Goal: Transaction & Acquisition: Book appointment/travel/reservation

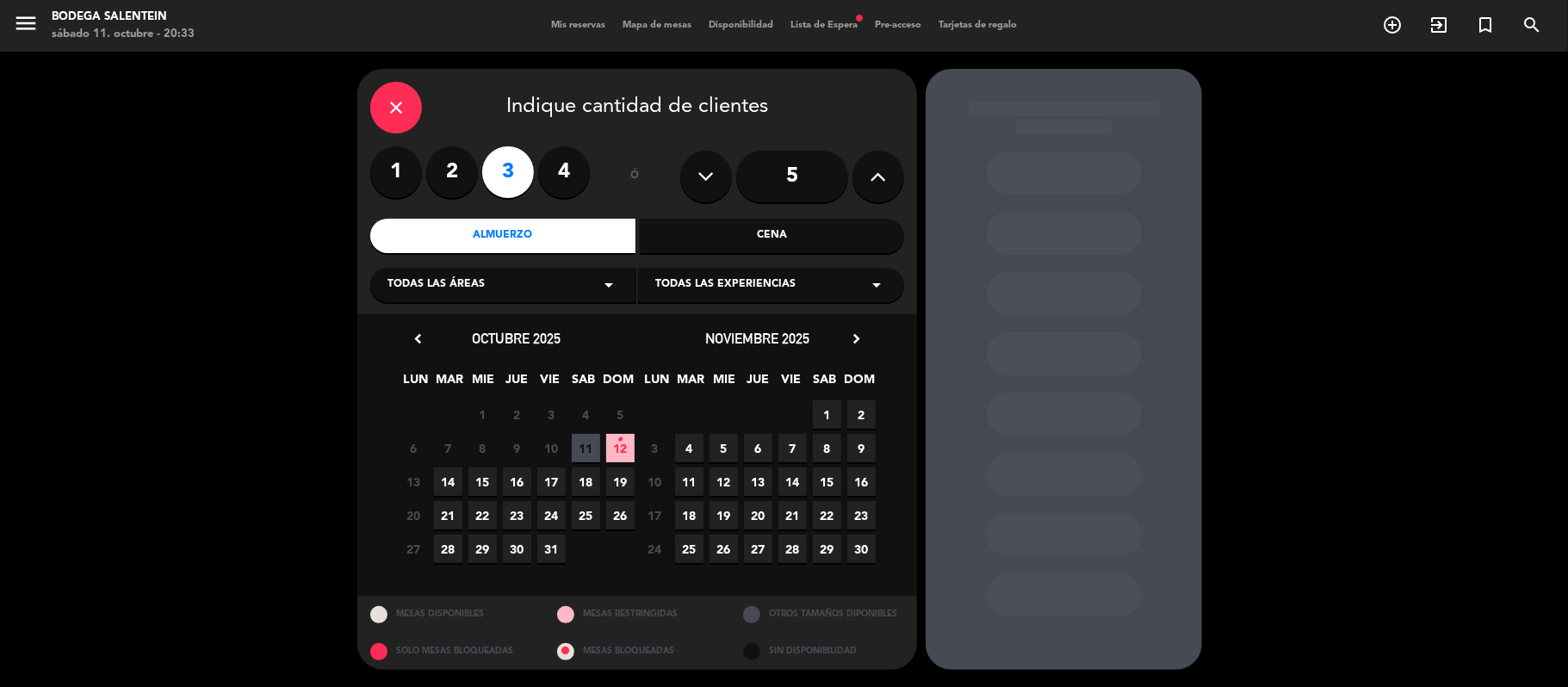
click at [573, 231] on div "Almuerzo" at bounding box center [503, 236] width 265 height 34
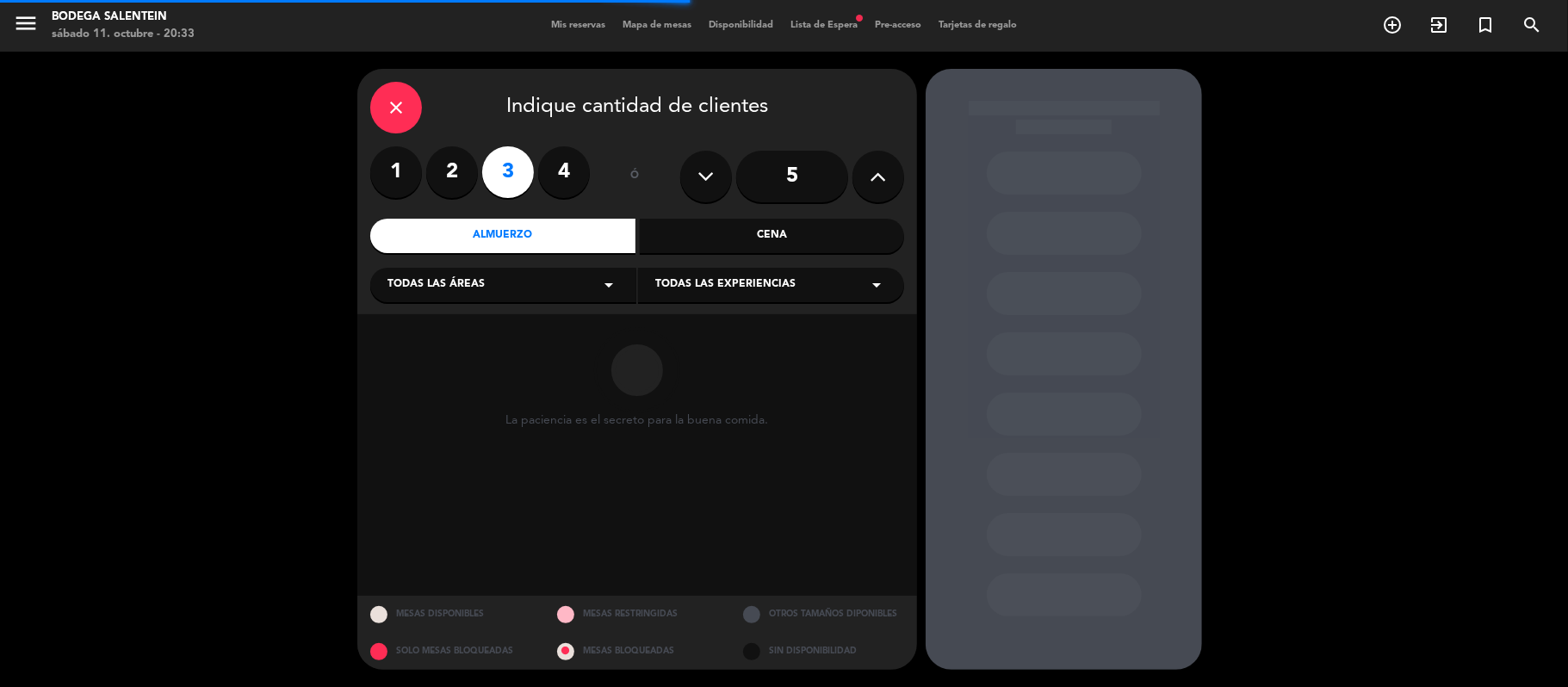
click at [134, 22] on div "Bodega Salentein" at bounding box center [124, 17] width 143 height 17
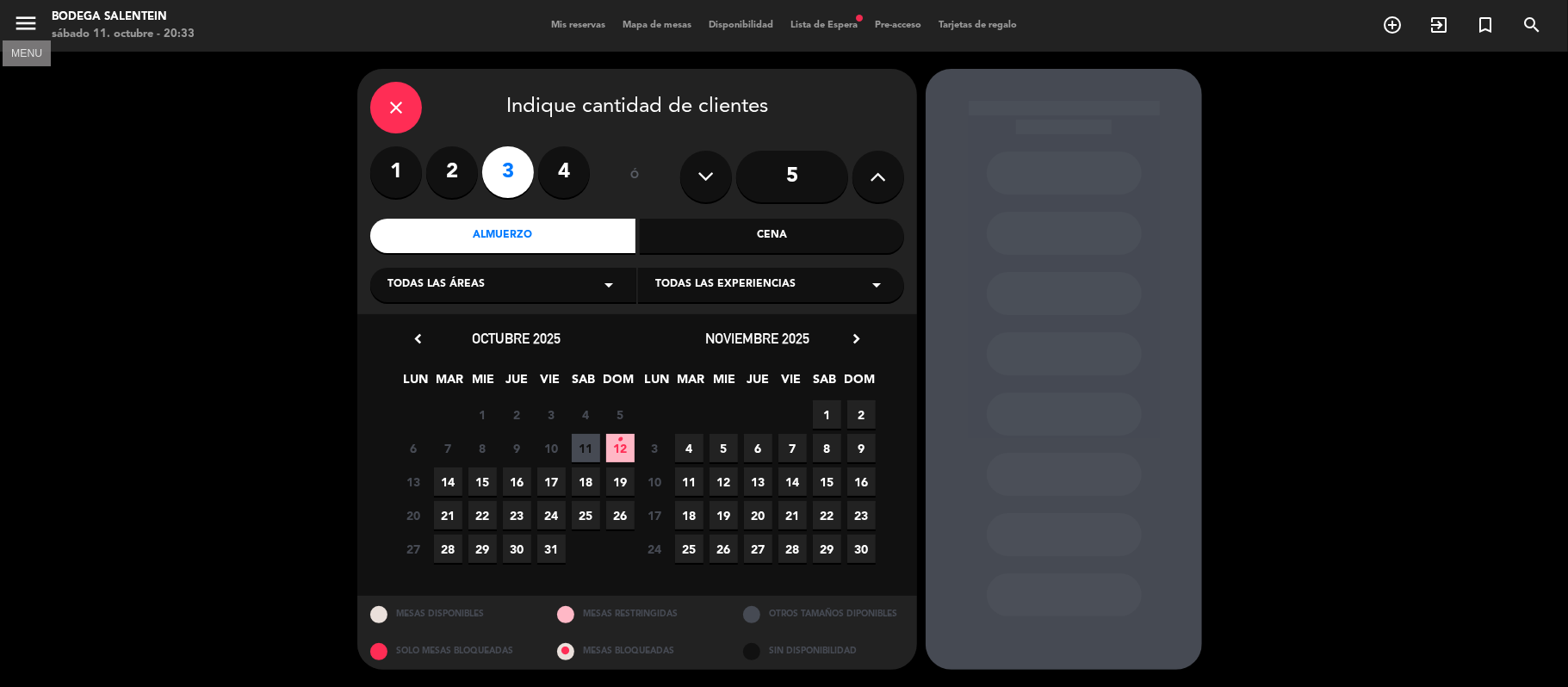
click at [21, 12] on icon "menu" at bounding box center [25, 23] width 26 height 26
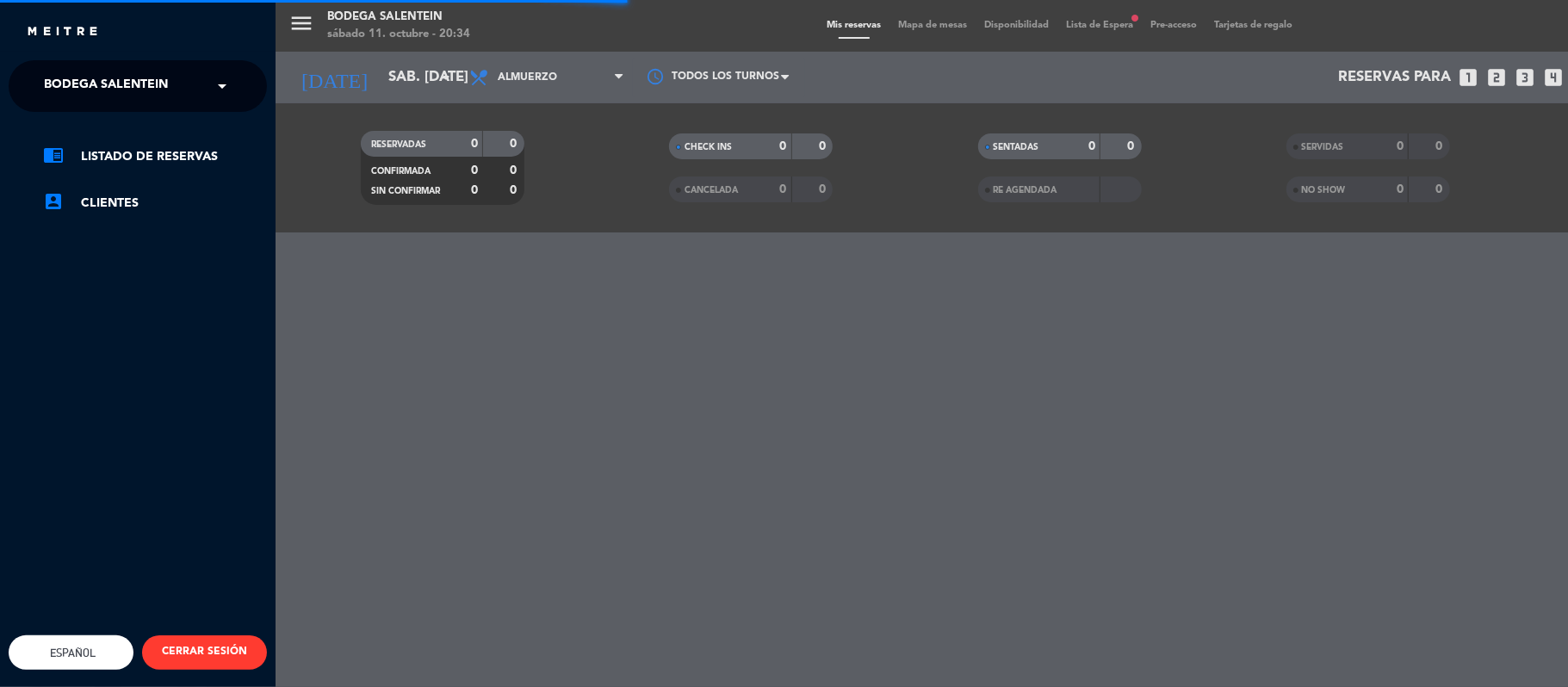
click at [442, 60] on div "menu Bodega Salentein sábado 11. octubre - 20:34 Mis reservas Mapa de mesas Dis…" at bounding box center [1060, 343] width 1568 height 687
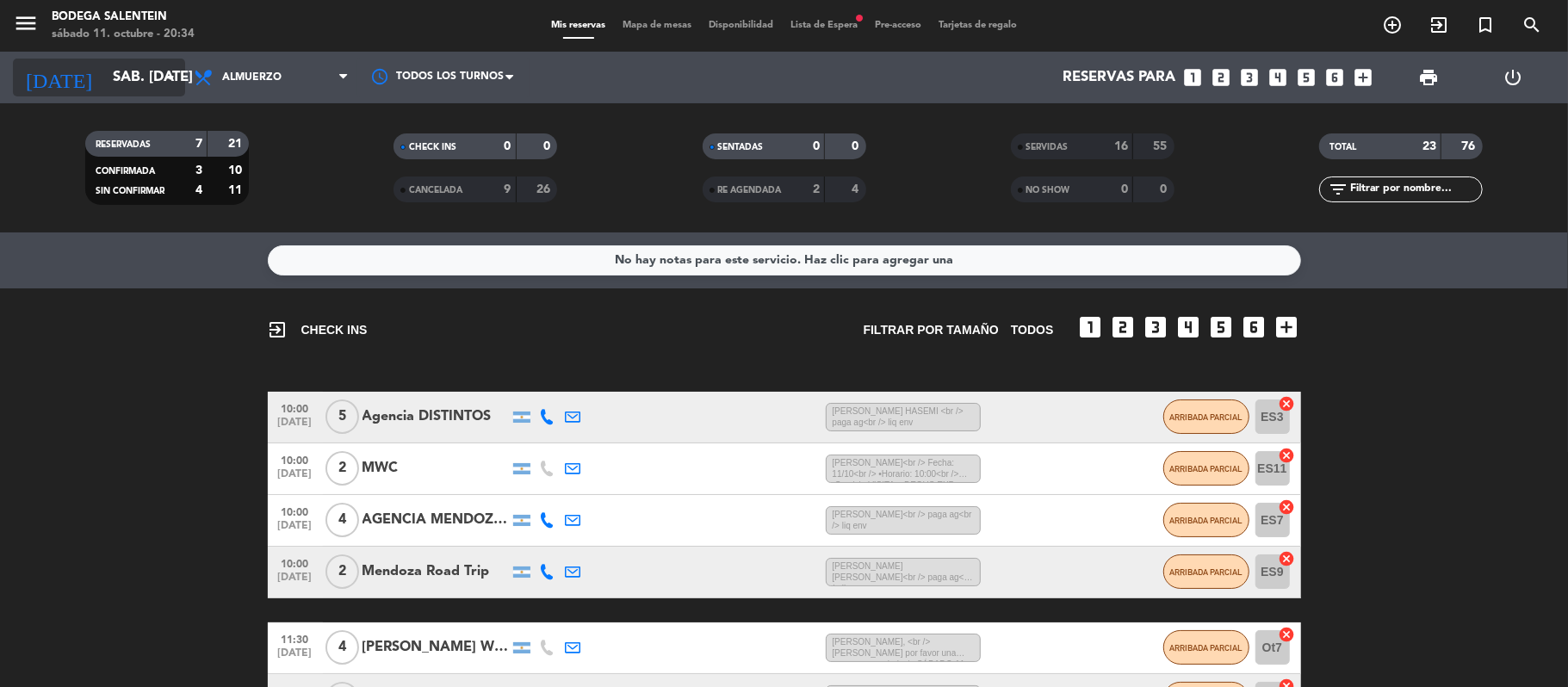
click at [177, 77] on icon "arrow_drop_down" at bounding box center [170, 77] width 21 height 21
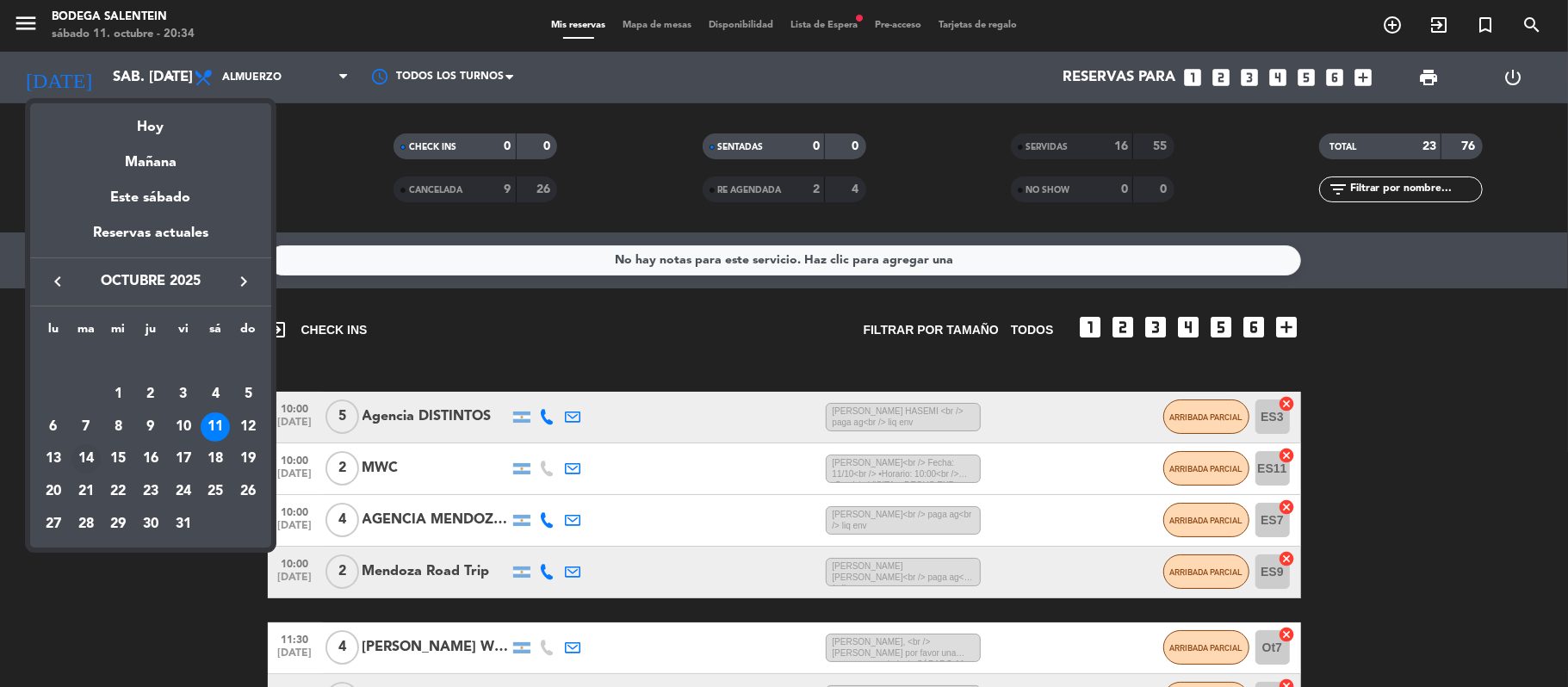
click at [77, 459] on div "14" at bounding box center [86, 459] width 30 height 30
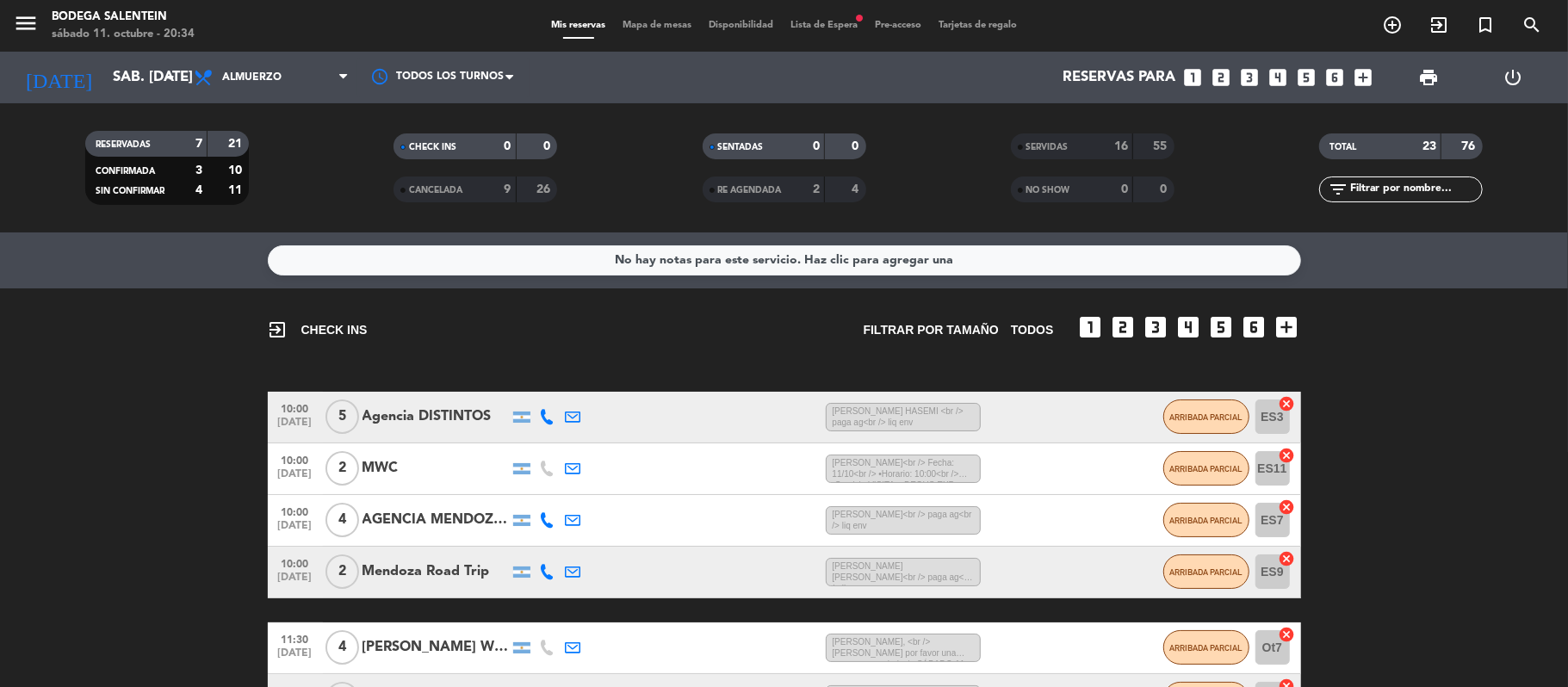
type input "[DATE] oct."
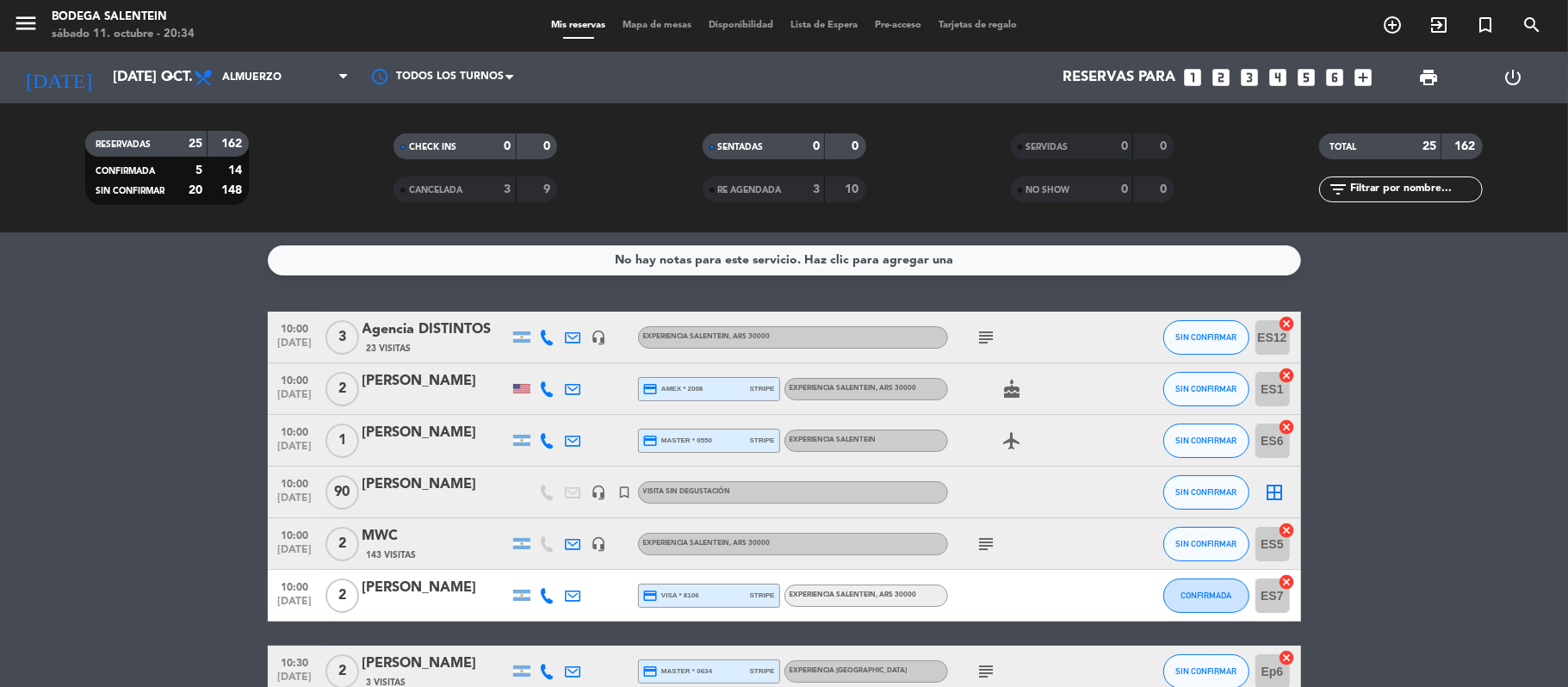
click at [1244, 71] on icon "looks_3" at bounding box center [1249, 77] width 22 height 22
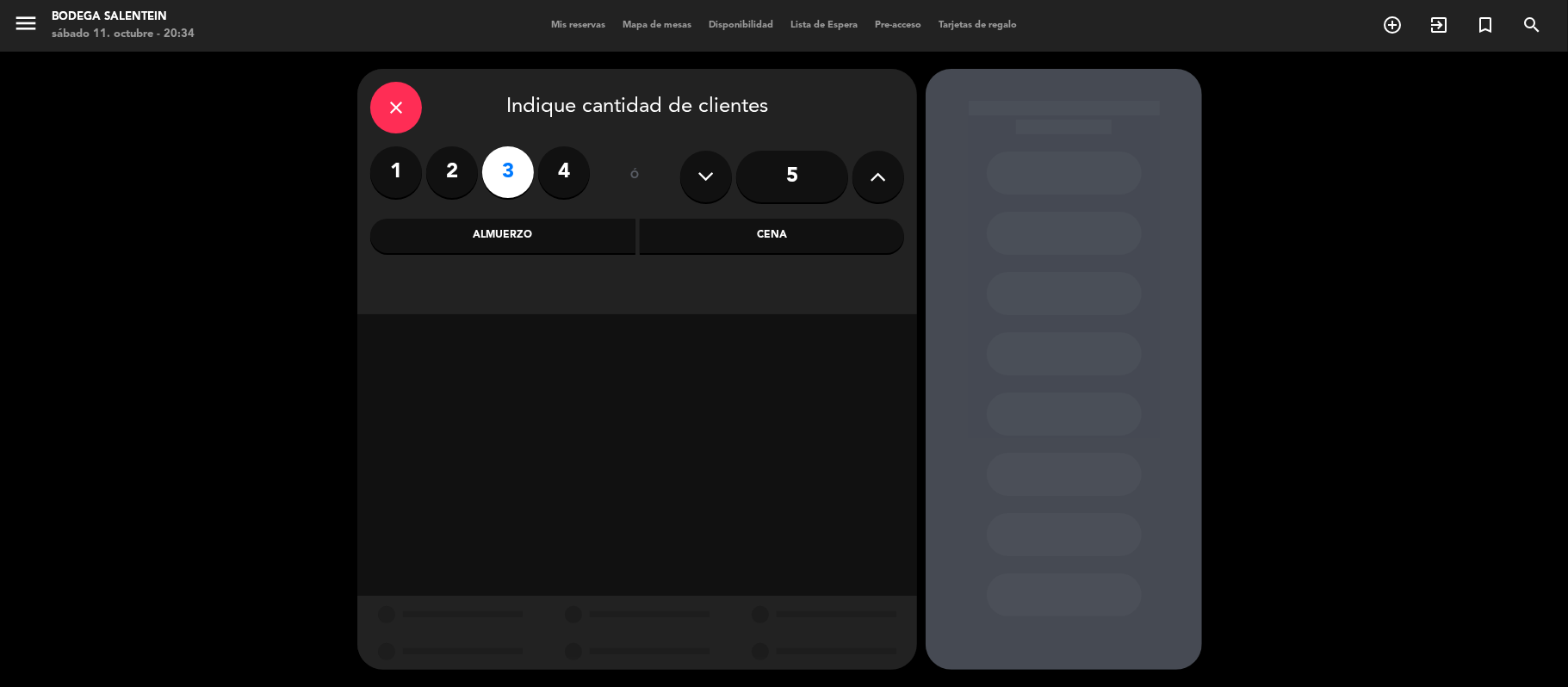
click at [541, 245] on div "Almuerzo" at bounding box center [503, 236] width 265 height 34
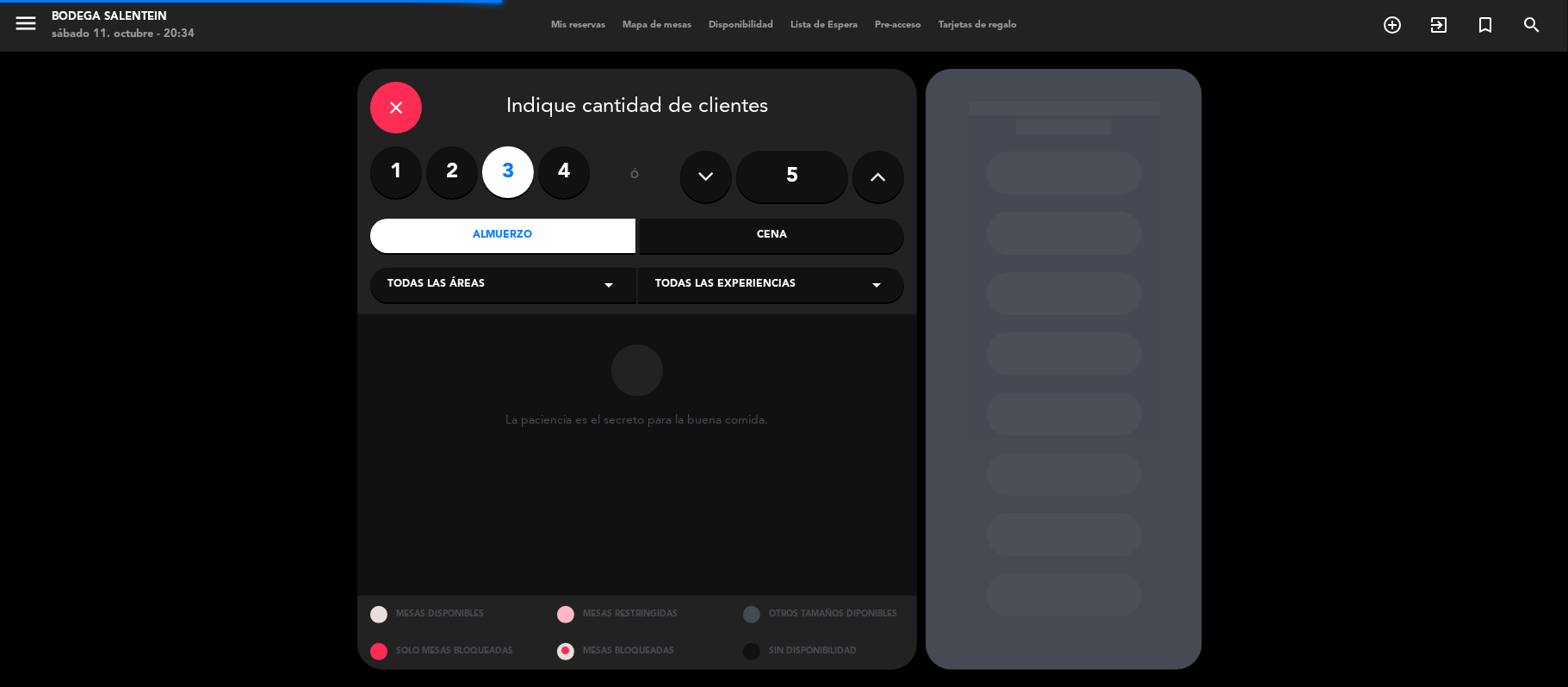
click at [771, 283] on span "Todas las experiencias" at bounding box center [725, 284] width 141 height 17
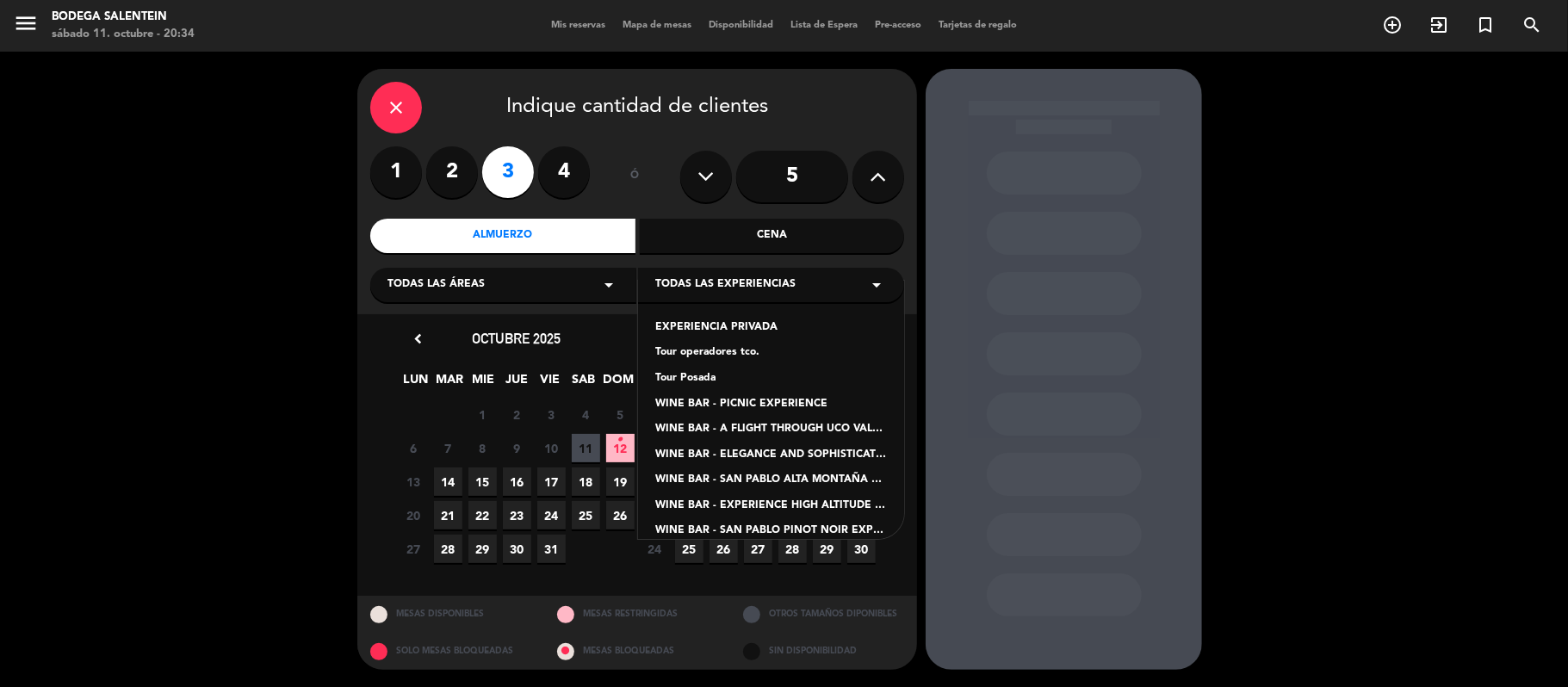
click at [699, 382] on div "Tour Posada" at bounding box center [771, 378] width 232 height 17
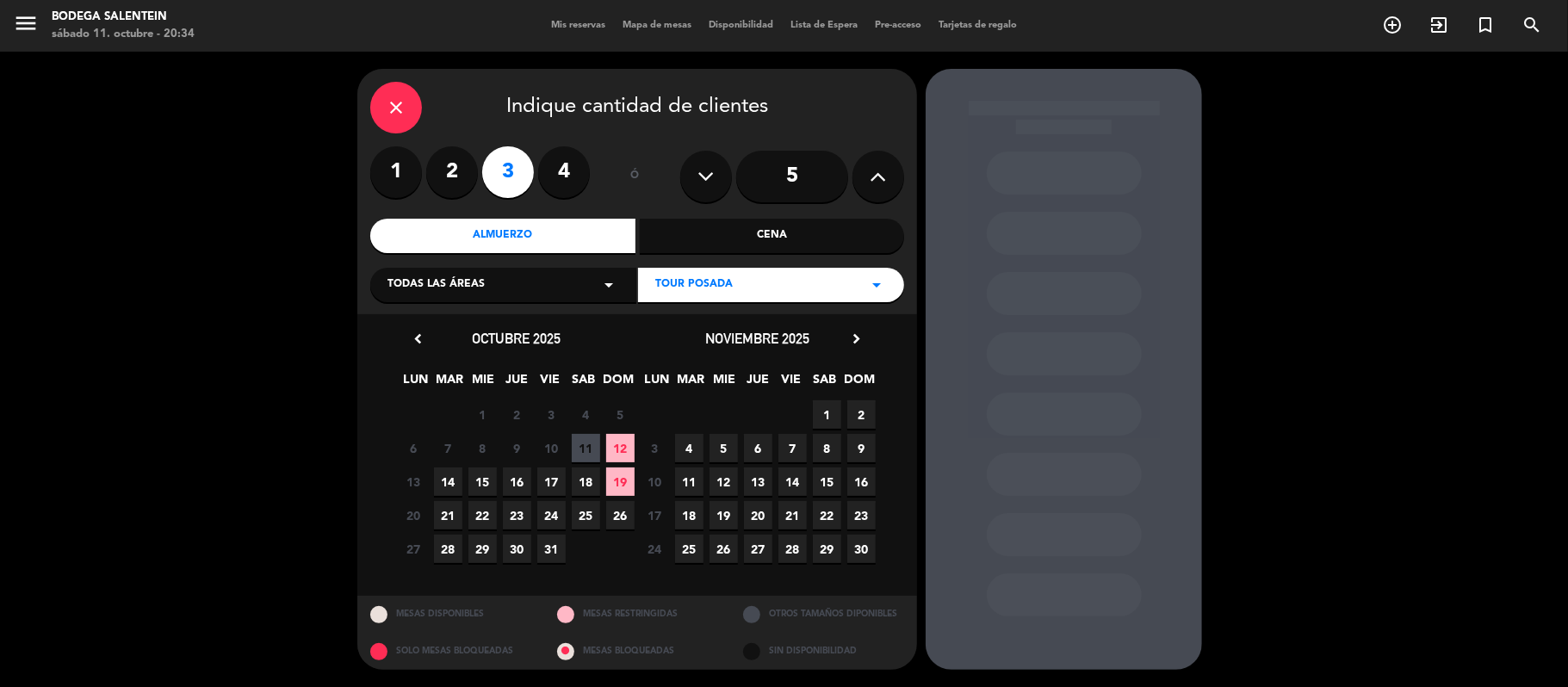
click at [448, 486] on span "14" at bounding box center [448, 482] width 29 height 29
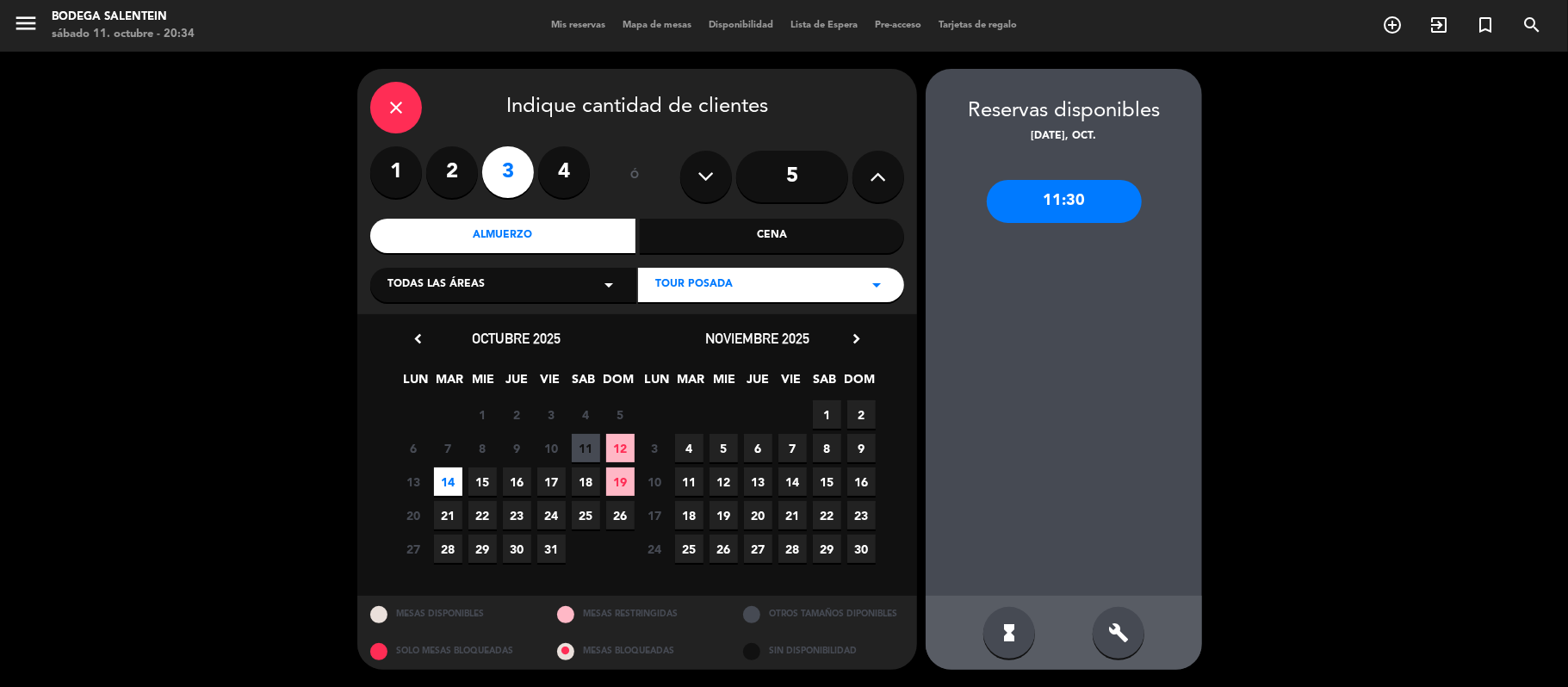
click at [1075, 200] on div "11:30" at bounding box center [1064, 202] width 155 height 43
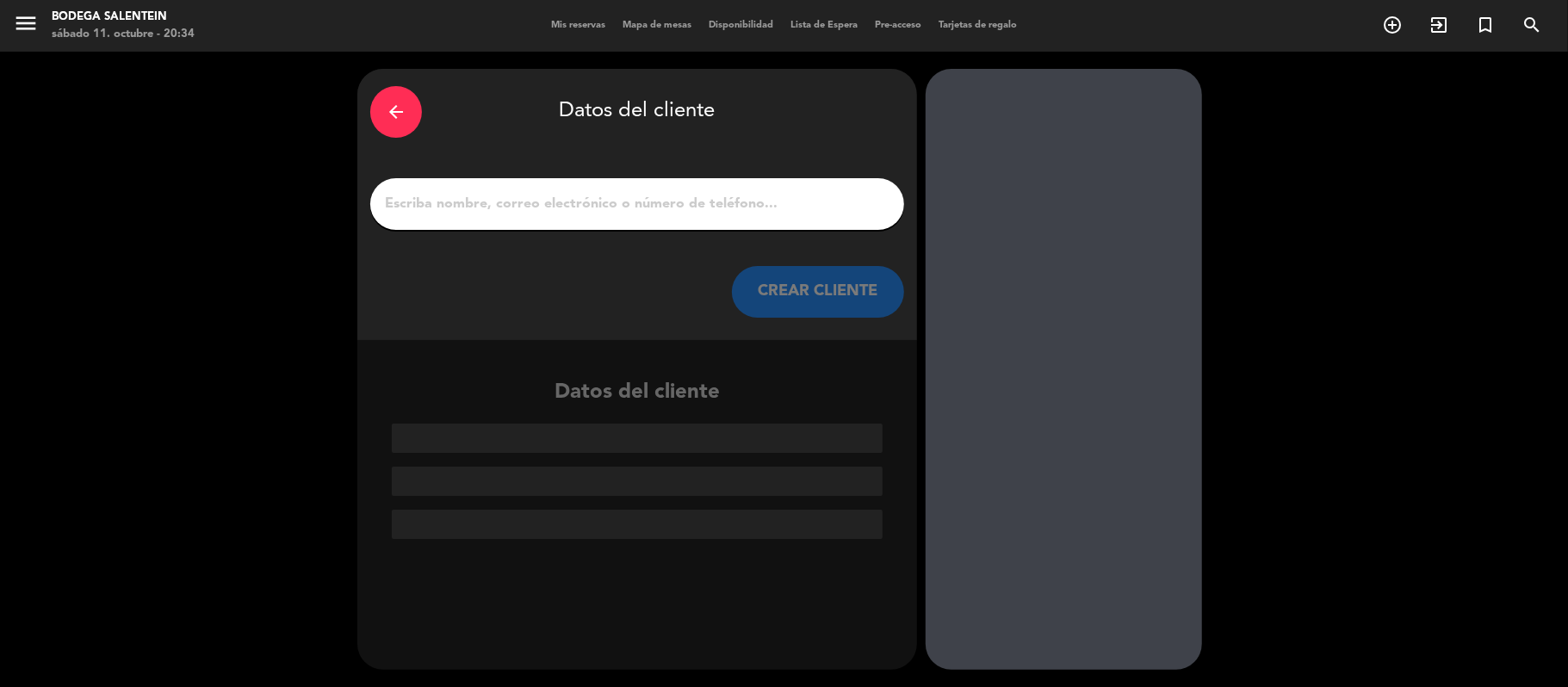
click at [646, 190] on div at bounding box center [637, 204] width 534 height 52
click at [631, 189] on div at bounding box center [637, 204] width 534 height 52
click at [625, 200] on input "1" at bounding box center [637, 203] width 508 height 24
paste input "[PERSON_NAME] & [PERSON_NAME]"
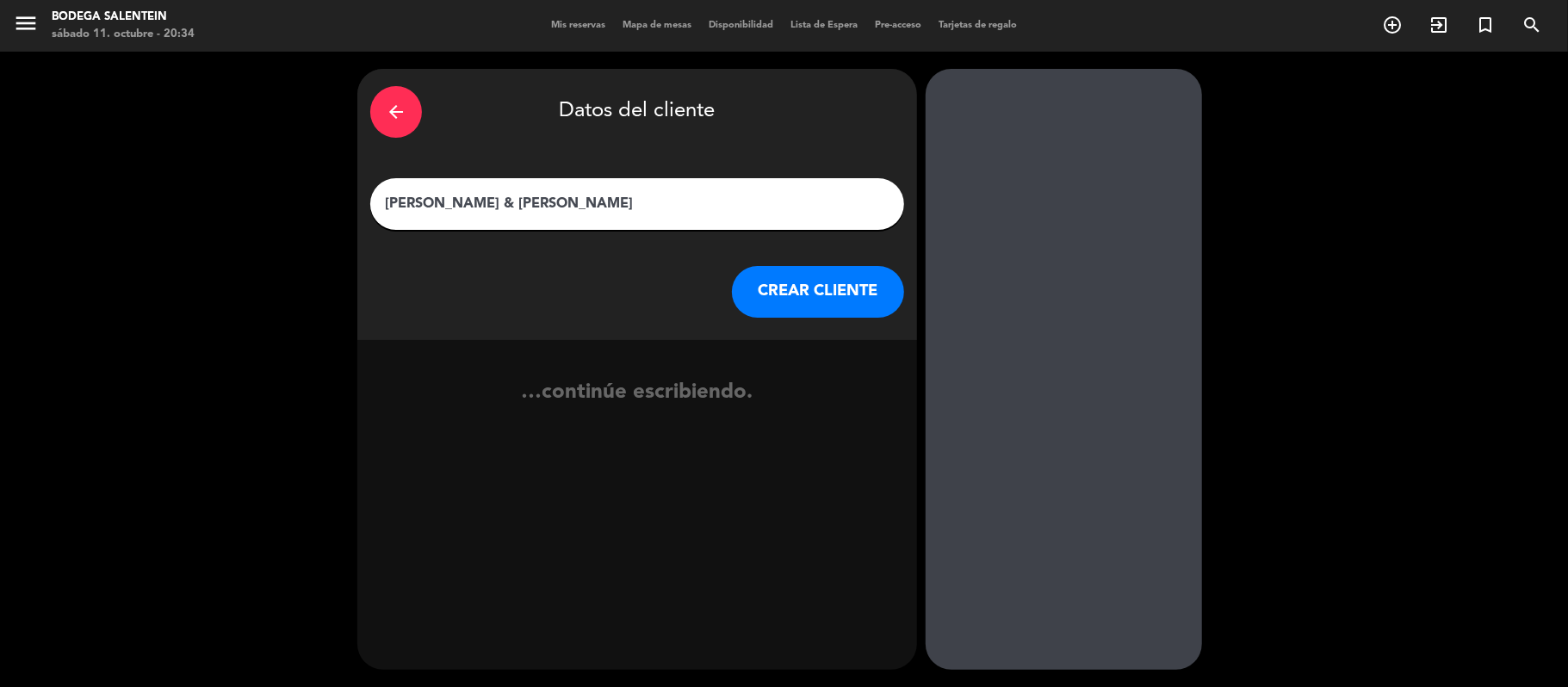
type input "[PERSON_NAME] & [PERSON_NAME]"
click at [800, 314] on button "CREAR CLIENTE" at bounding box center [818, 292] width 172 height 52
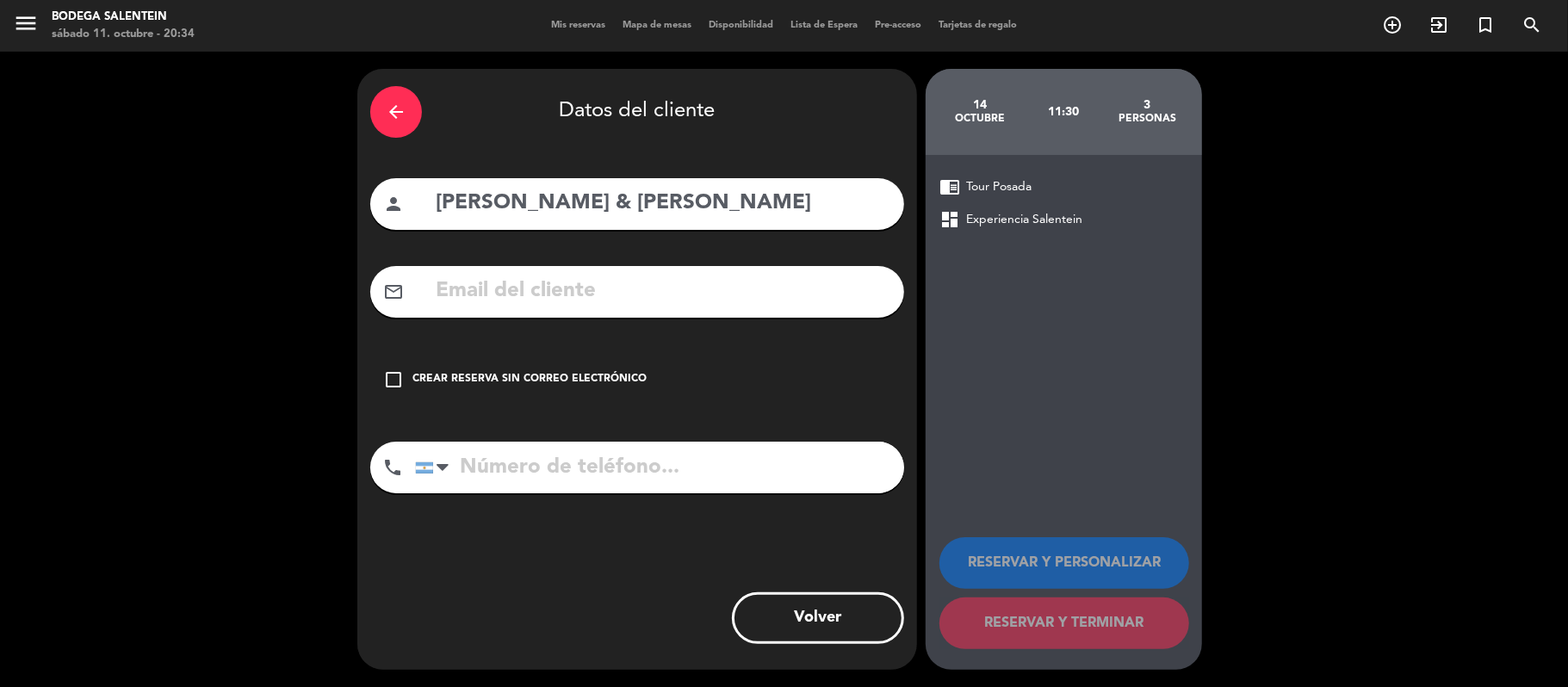
click at [800, 314] on div "mail_outline" at bounding box center [637, 292] width 534 height 52
click at [397, 379] on icon "check_box_outline_blank" at bounding box center [393, 379] width 21 height 21
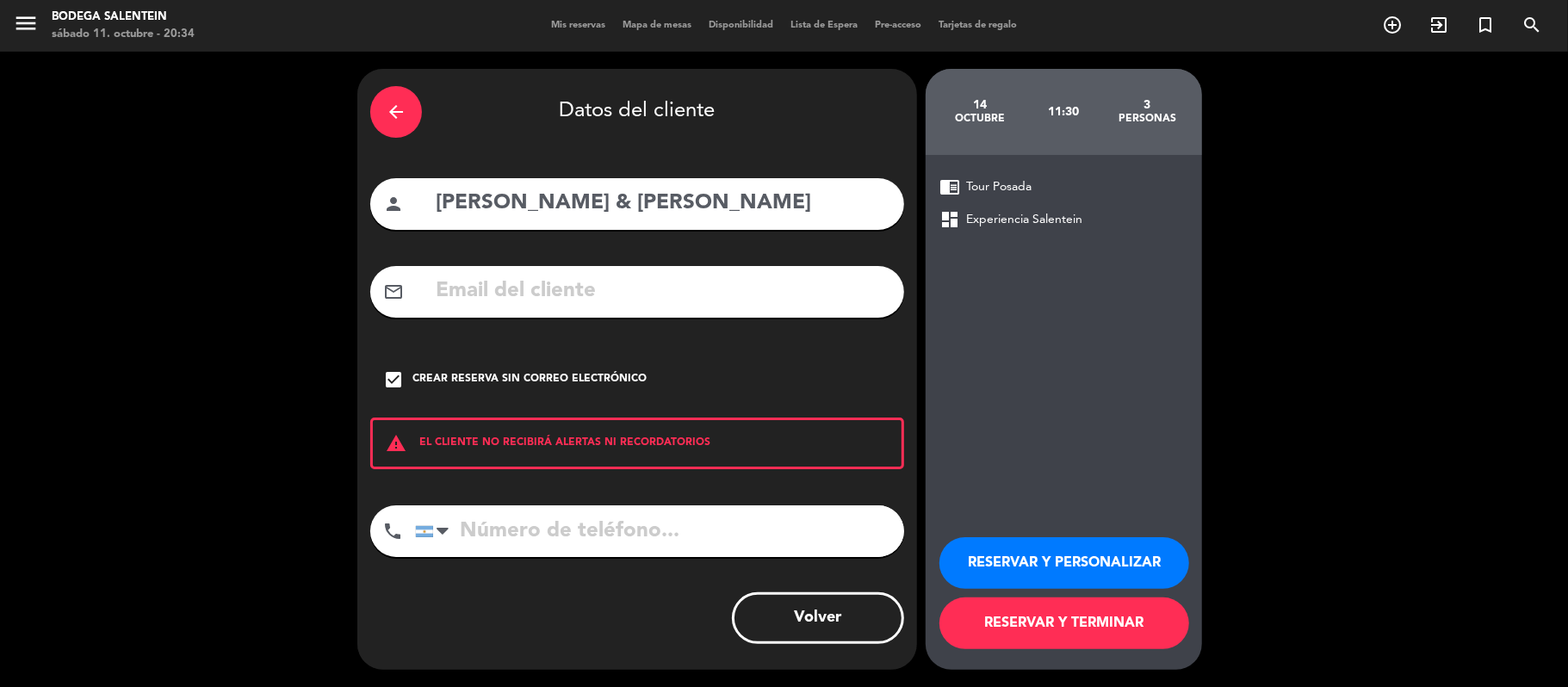
click at [1127, 564] on button "RESERVAR Y PERSONALIZAR" at bounding box center [1064, 563] width 250 height 52
click at [1127, 564] on div "14 octubre 11:30 3 personas chrome_reader_mode Tour Posada dashboard Experienci…" at bounding box center [1064, 369] width 276 height 601
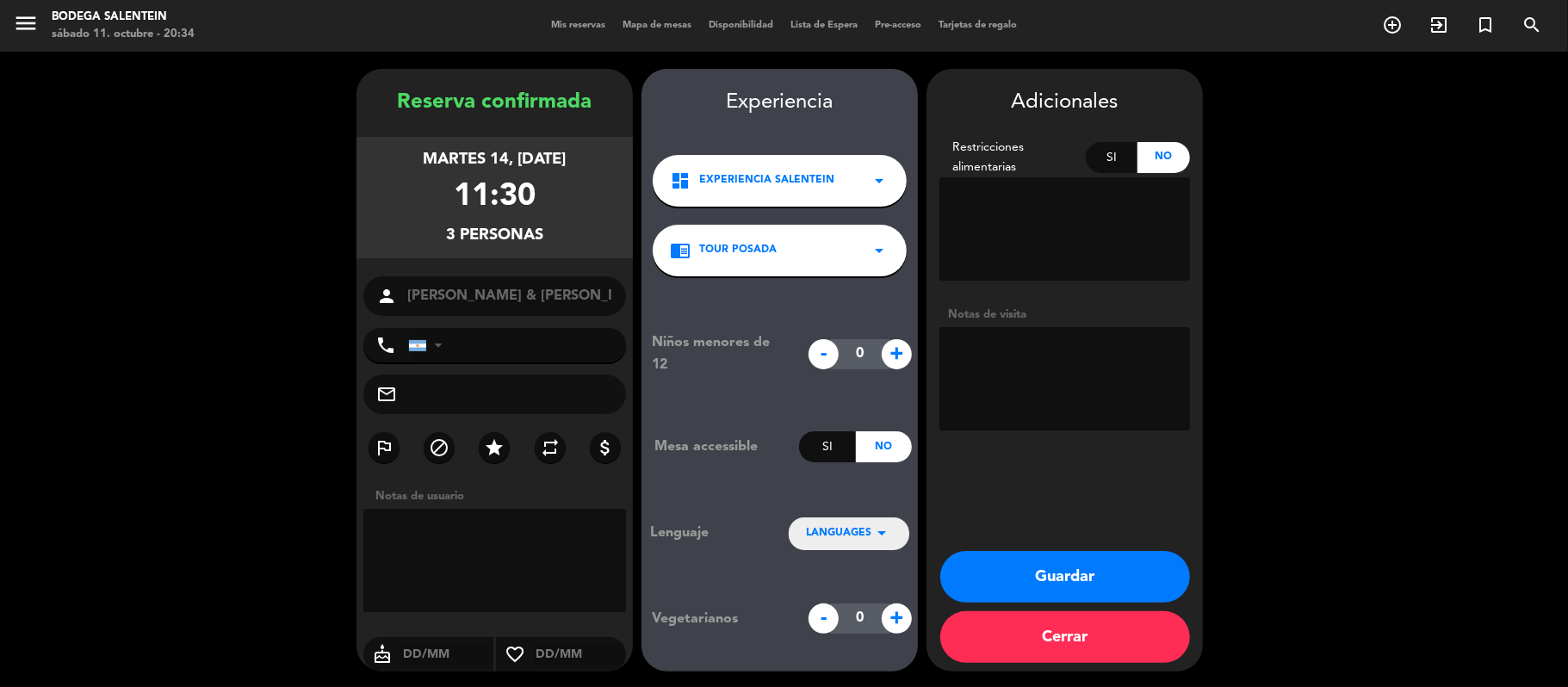
click at [892, 530] on icon "arrow_drop_down" at bounding box center [882, 532] width 21 height 21
click at [840, 476] on div "Inglés" at bounding box center [849, 480] width 86 height 17
click at [840, 476] on div "Niños menores de 12 - 0 + Mesa accessible Si No Lenguaje LANGUAGES arrow_drop_d…" at bounding box center [780, 482] width 276 height 412
click at [1132, 573] on button "Guardar" at bounding box center [1064, 577] width 250 height 52
